Goal: Navigation & Orientation: Find specific page/section

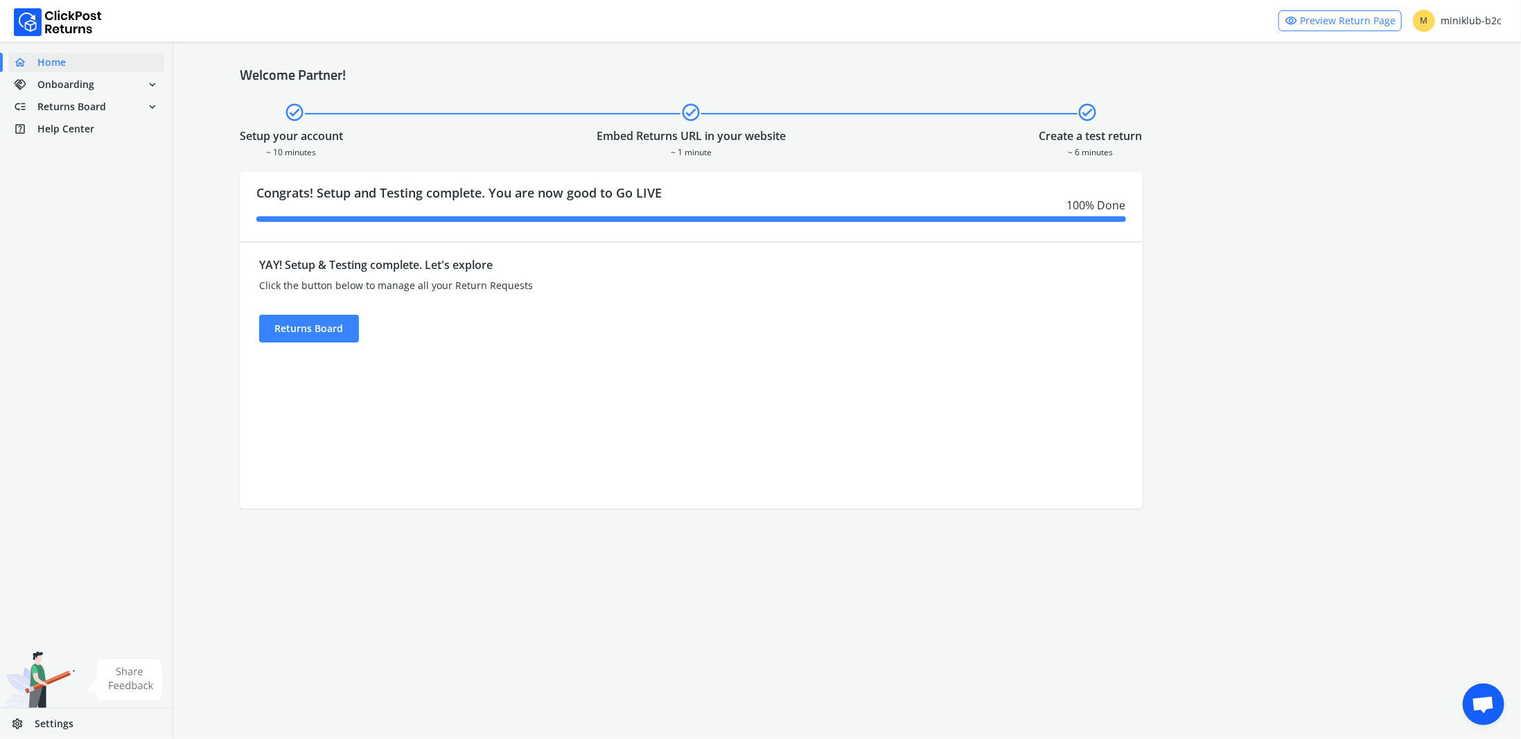
click at [1423, 21] on span "M" at bounding box center [1424, 21] width 22 height 22
click at [49, 728] on span "Settings" at bounding box center [54, 723] width 39 height 14
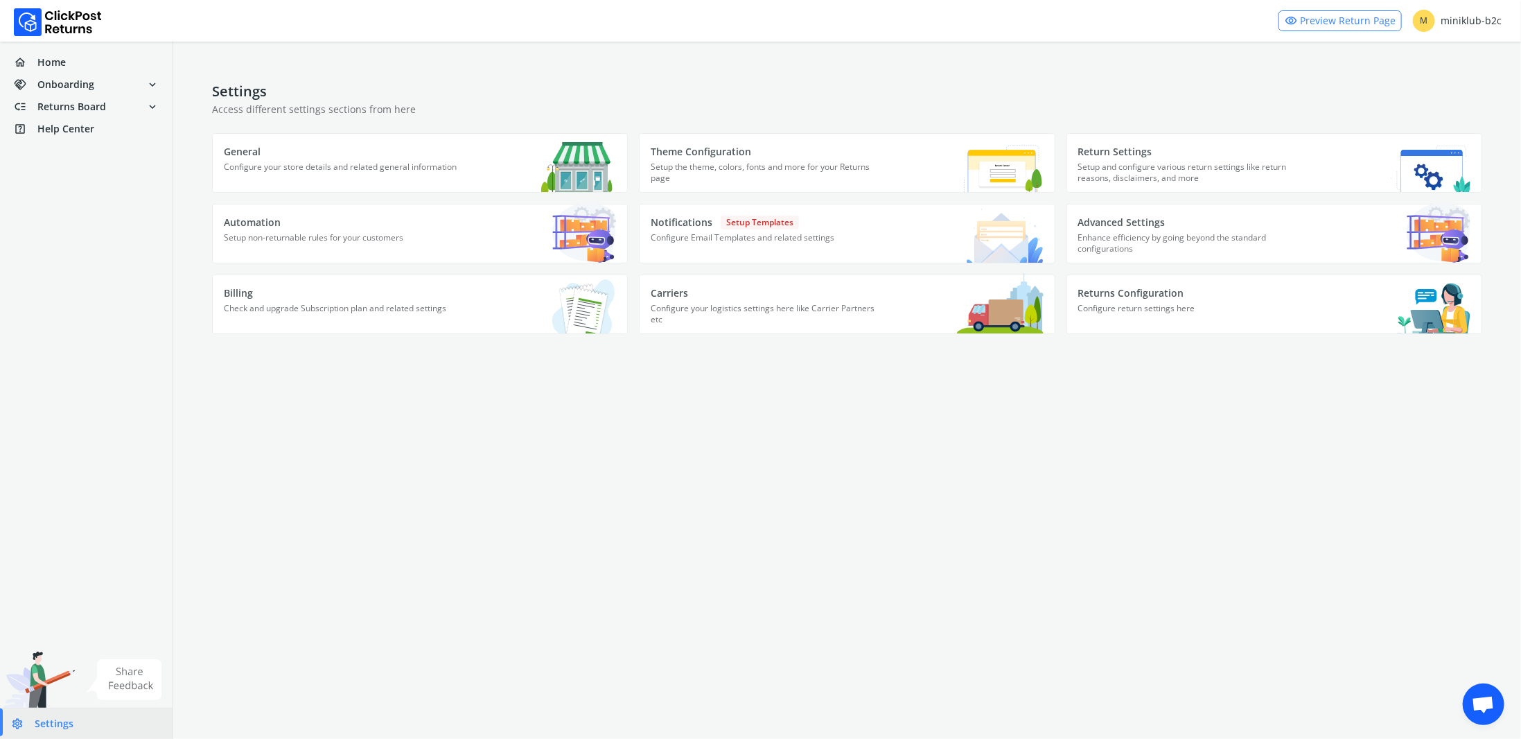
click at [1431, 22] on span "M" at bounding box center [1424, 21] width 22 height 22
click at [1416, 24] on span "M" at bounding box center [1424, 21] width 22 height 22
click at [48, 723] on span "Settings" at bounding box center [54, 723] width 39 height 14
click at [1433, 14] on span "M" at bounding box center [1424, 21] width 22 height 22
drag, startPoint x: 1428, startPoint y: 21, endPoint x: 1084, endPoint y: 39, distance: 344.8
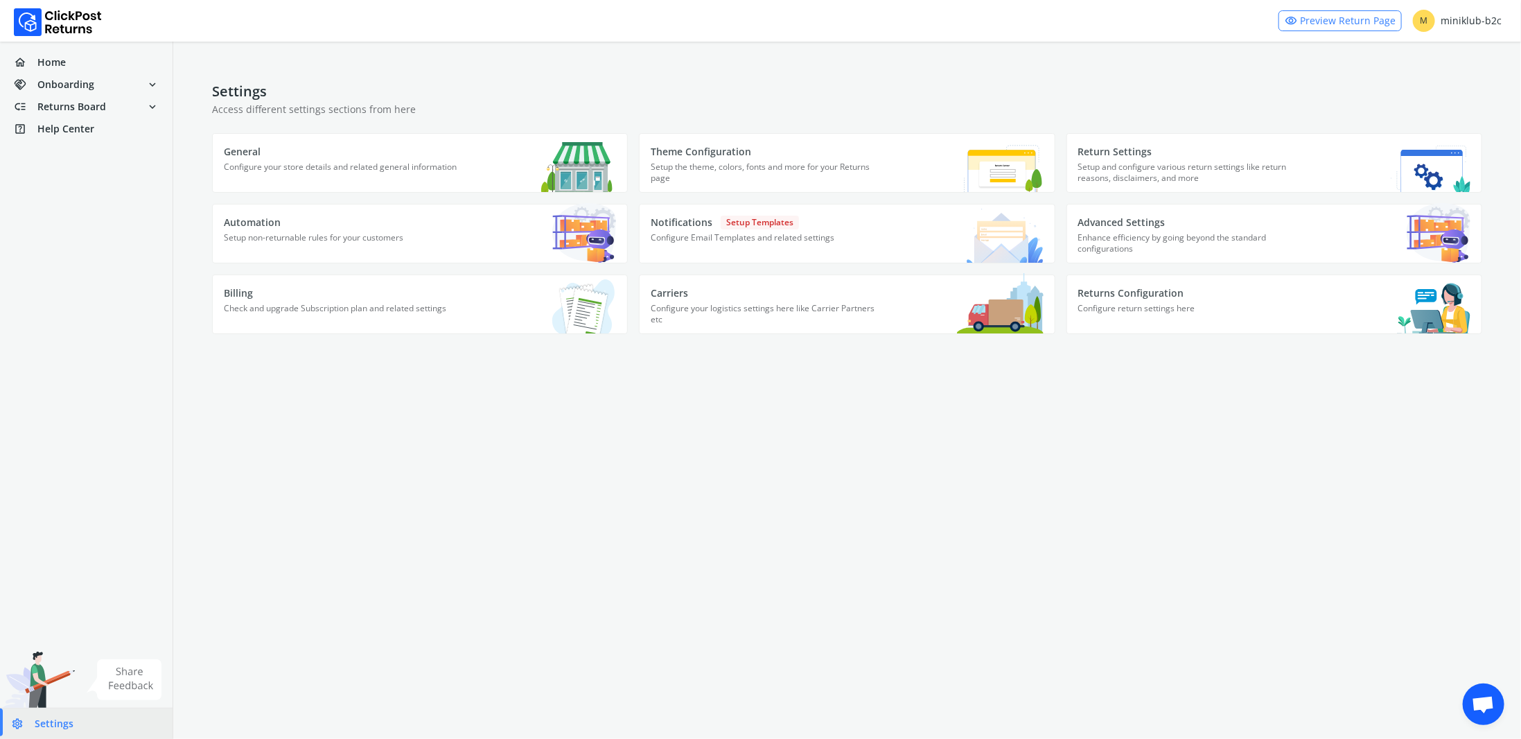
click at [1422, 21] on span "M" at bounding box center [1424, 21] width 22 height 22
click at [49, 65] on span "Home" at bounding box center [51, 62] width 28 height 14
